Goal: Task Accomplishment & Management: Manage account settings

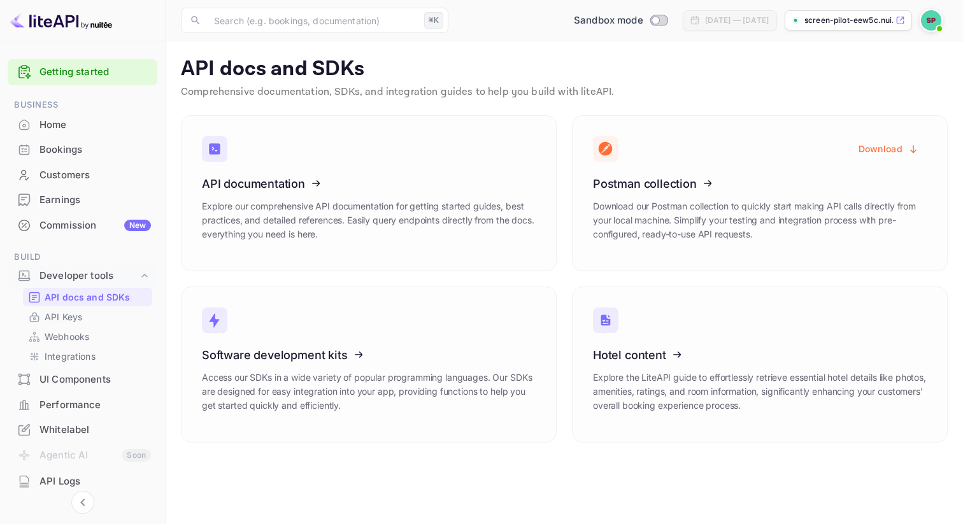
click at [933, 14] on img at bounding box center [931, 20] width 20 height 20
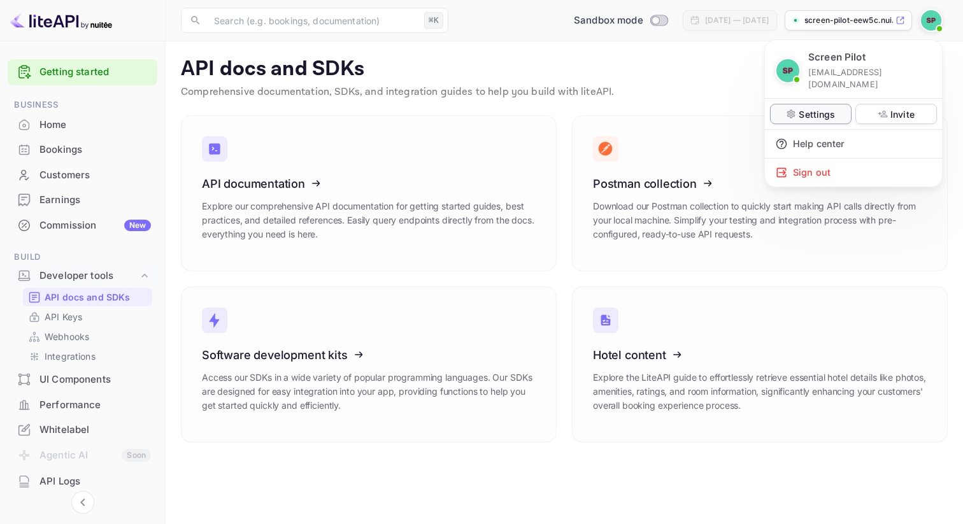
click at [826, 108] on p "Settings" at bounding box center [816, 114] width 36 height 13
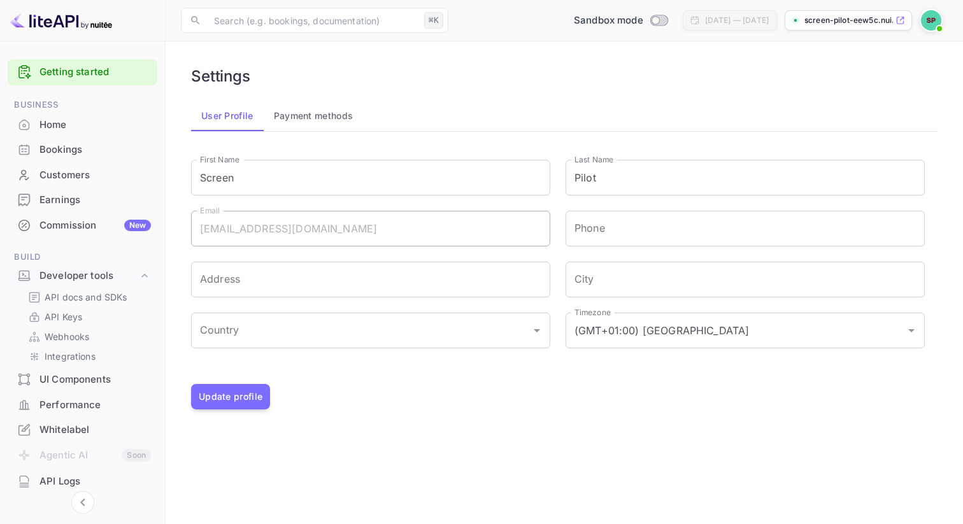
scroll to position [78, 0]
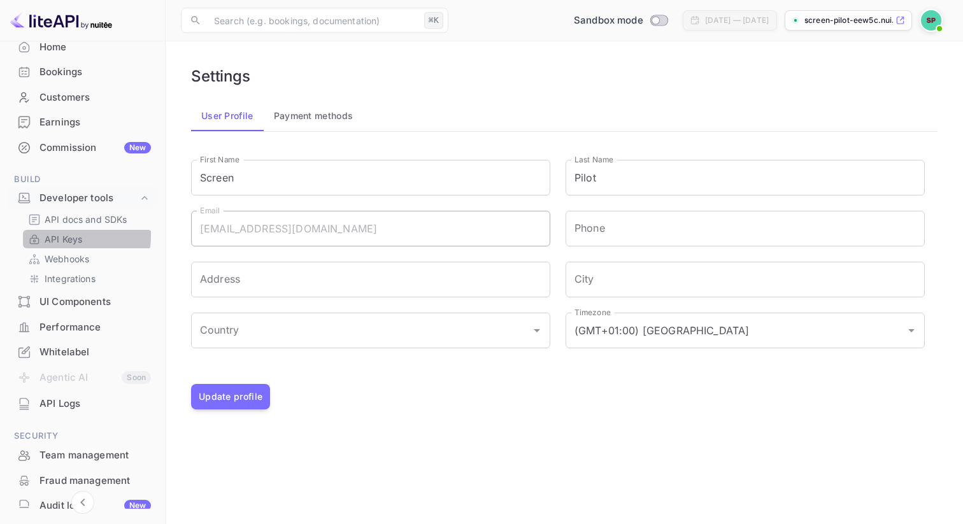
click at [51, 236] on p "API Keys" at bounding box center [64, 238] width 38 height 13
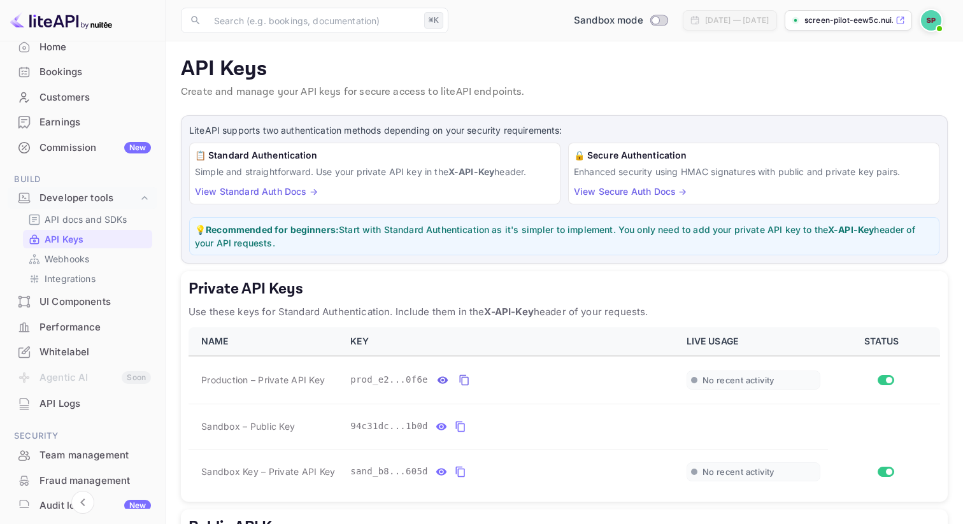
scroll to position [110, 0]
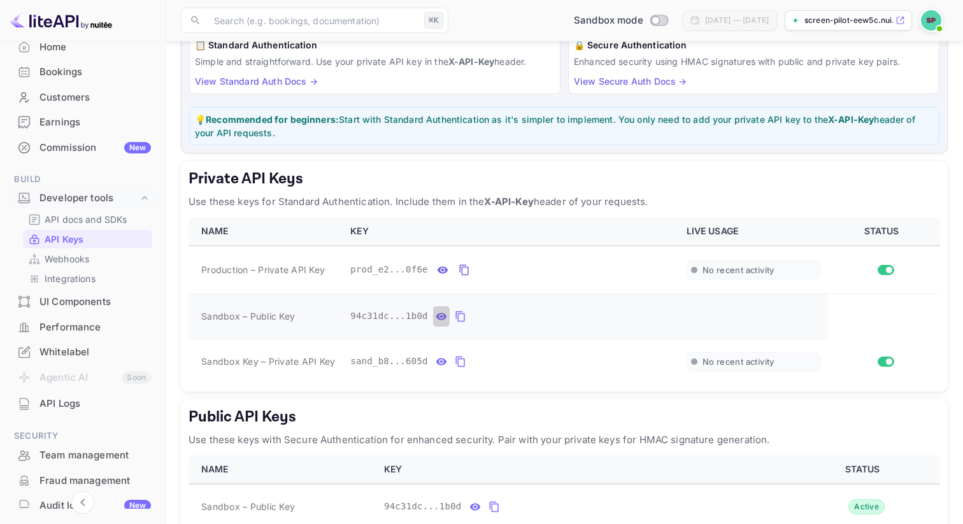
click at [441, 317] on icon "private api keys table" at bounding box center [441, 316] width 11 height 7
click at [579, 320] on icon "private api keys table" at bounding box center [581, 316] width 9 height 11
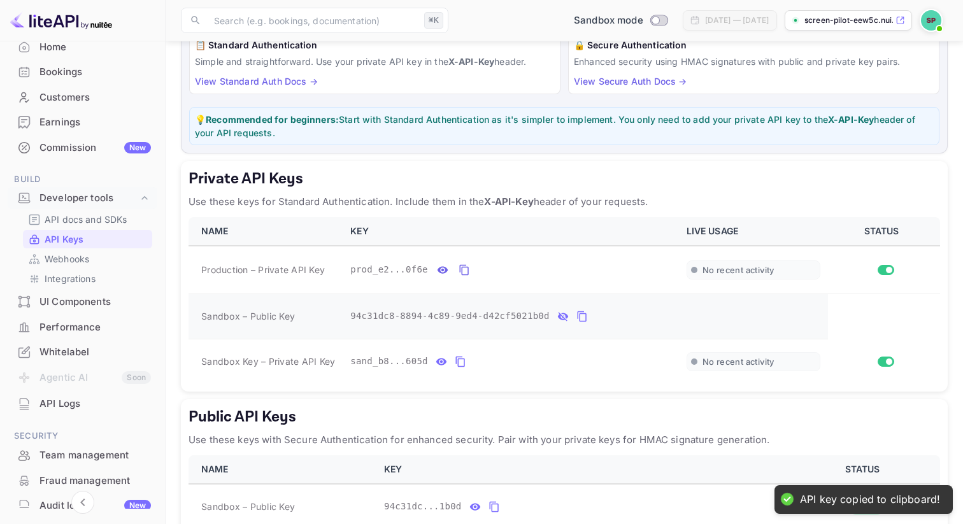
click at [579, 320] on icon "private api keys table" at bounding box center [581, 316] width 11 height 15
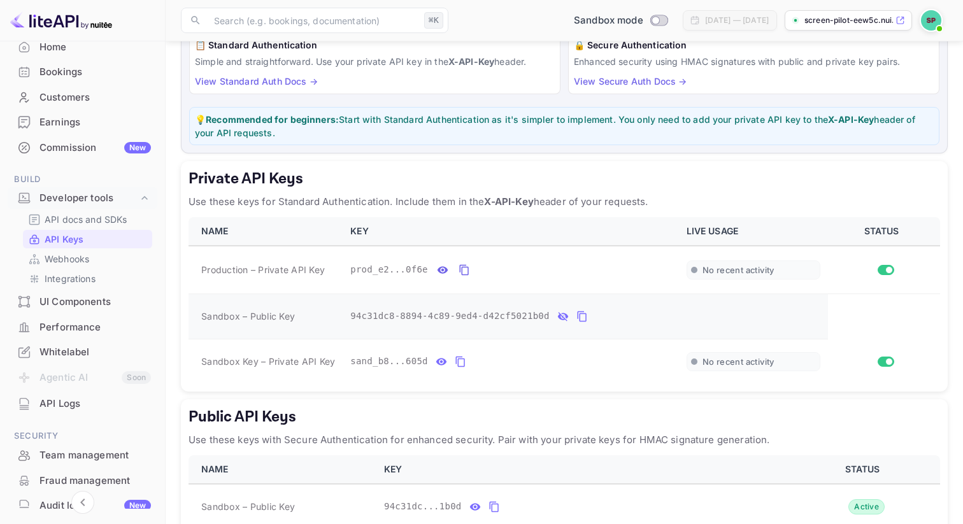
scroll to position [185, 0]
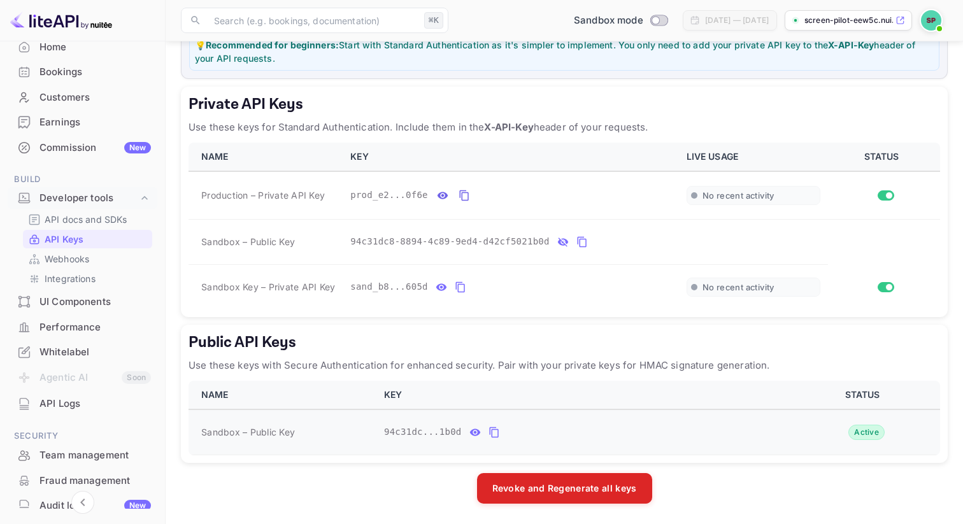
click at [493, 432] on icon "public api keys table" at bounding box center [493, 432] width 11 height 15
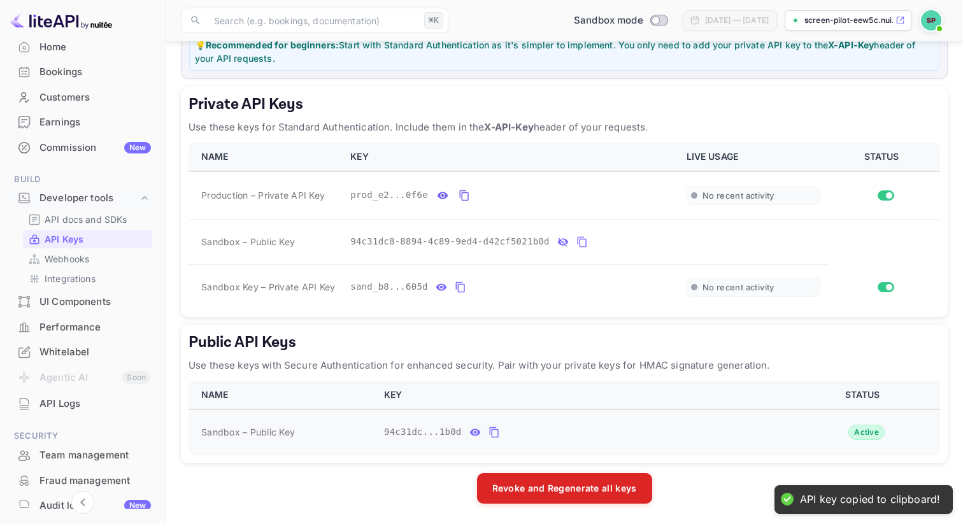
click at [494, 432] on icon "public api keys table" at bounding box center [493, 432] width 11 height 15
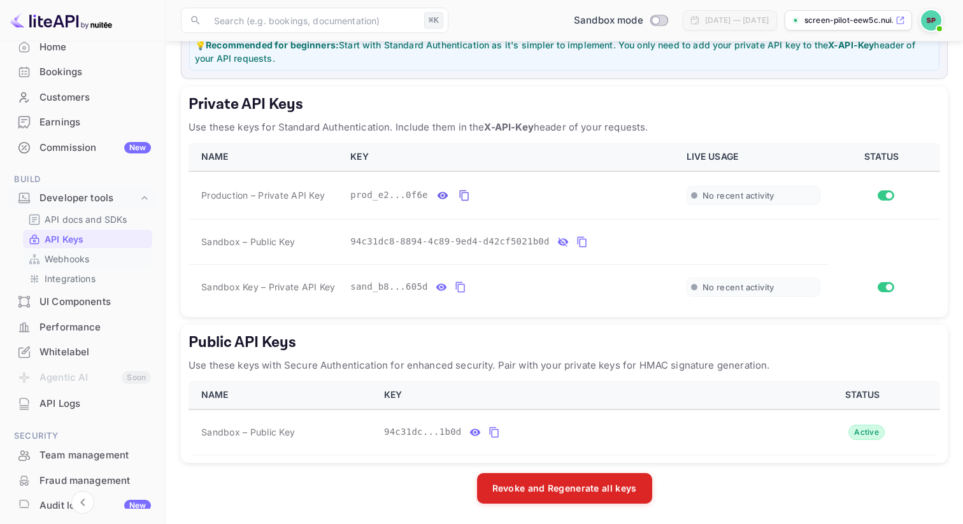
click at [70, 254] on p "Webhooks" at bounding box center [67, 258] width 45 height 13
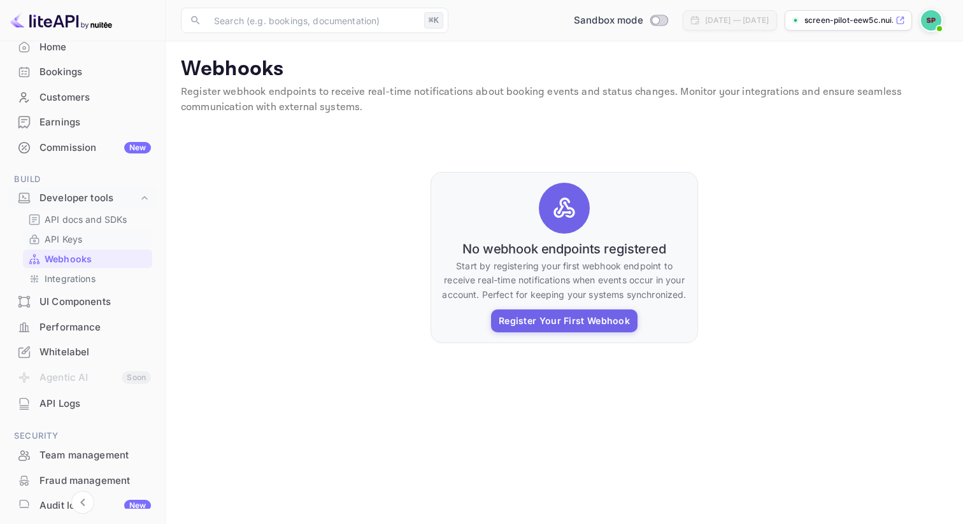
click at [76, 239] on p "API Keys" at bounding box center [64, 238] width 38 height 13
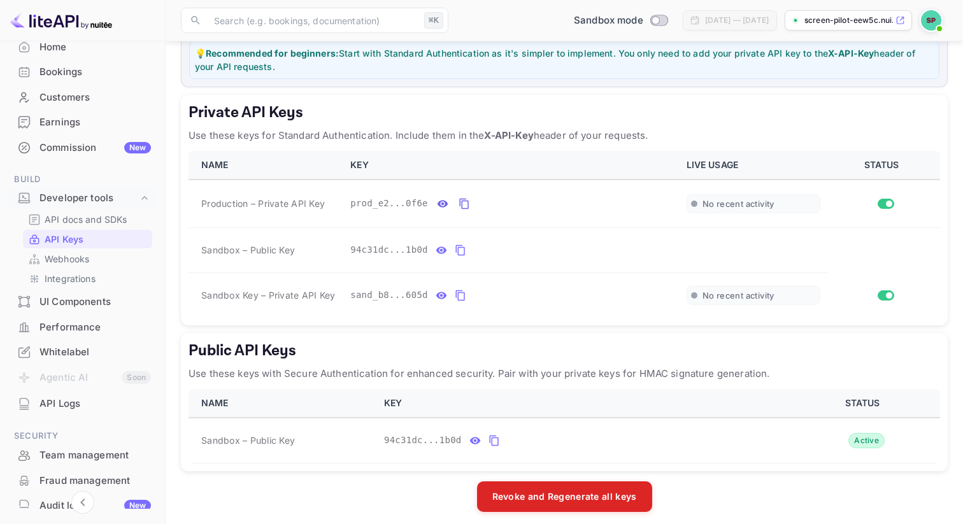
scroll to position [185, 0]
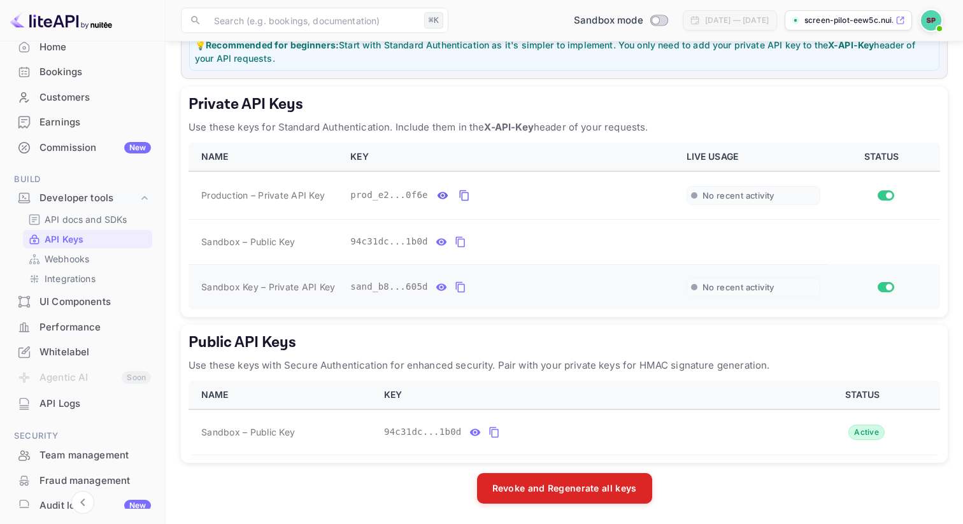
click at [462, 287] on icon "private api keys table" at bounding box center [460, 287] width 11 height 15
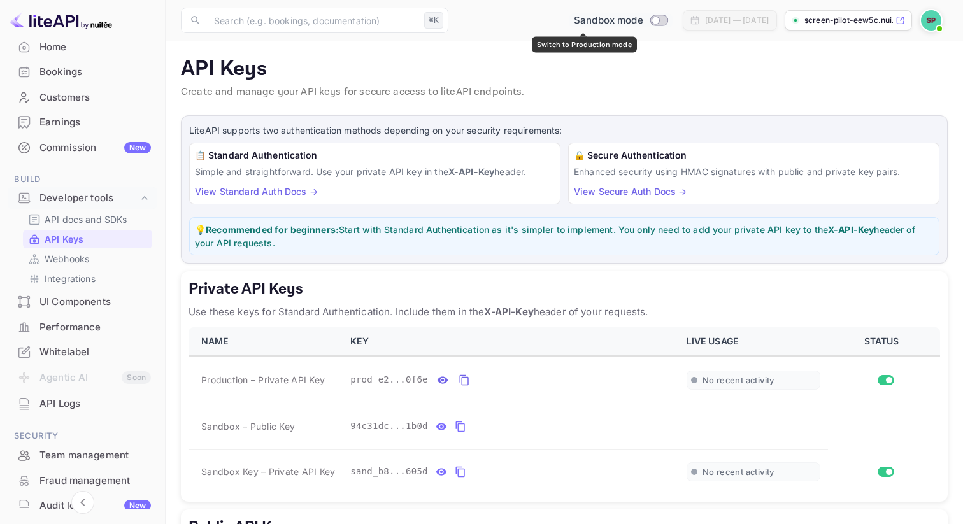
click at [642, 22] on input "Switch to Production mode" at bounding box center [654, 20] width 25 height 8
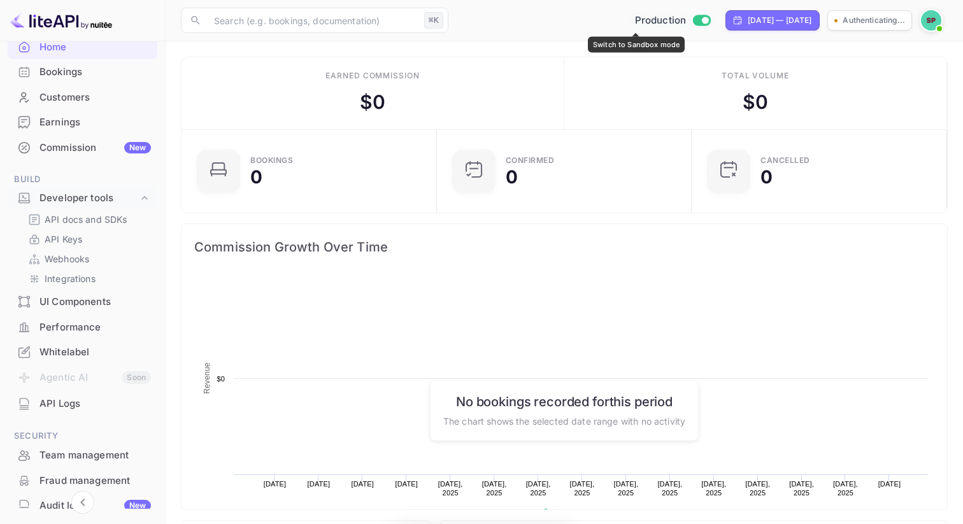
scroll to position [207, 248]
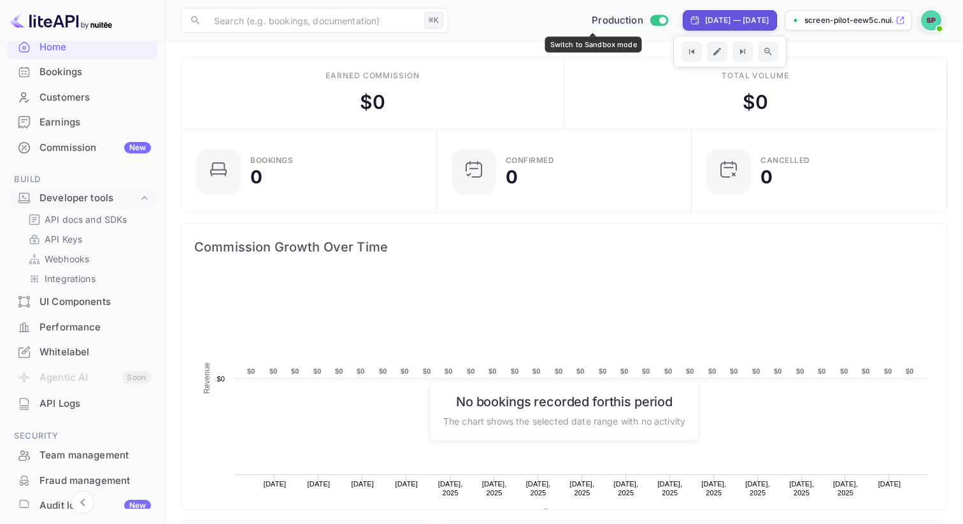
click at [649, 24] on span "Switch to Sandbox mode" at bounding box center [658, 20] width 18 height 11
